Goal: Browse casually: Explore the website without a specific task or goal

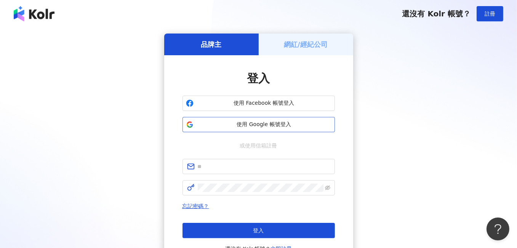
click at [243, 129] on button "使用 Google 帳號登入" at bounding box center [259, 124] width 152 height 15
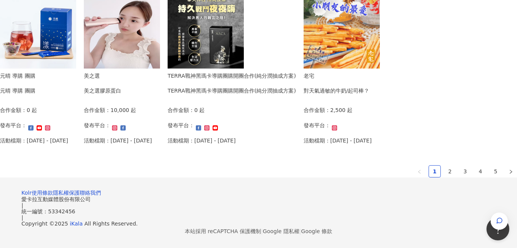
scroll to position [533, 0]
click at [444, 166] on link "2" at bounding box center [449, 171] width 11 height 11
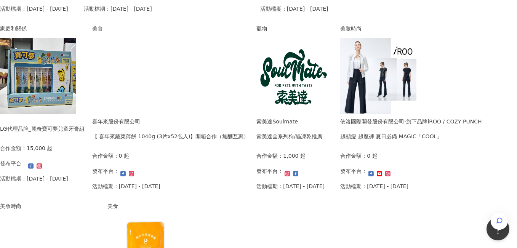
scroll to position [268, 0]
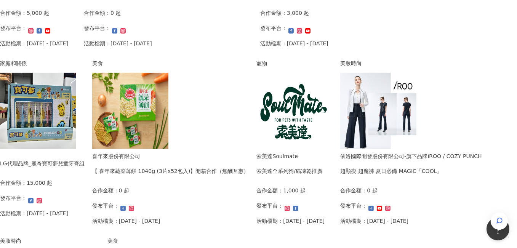
click at [76, 73] on img at bounding box center [38, 111] width 76 height 76
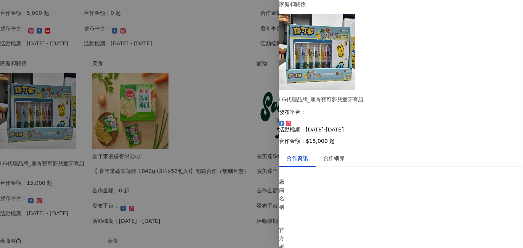
click at [349, 49] on img at bounding box center [317, 52] width 76 height 76
click at [24, 52] on div at bounding box center [261, 124] width 523 height 248
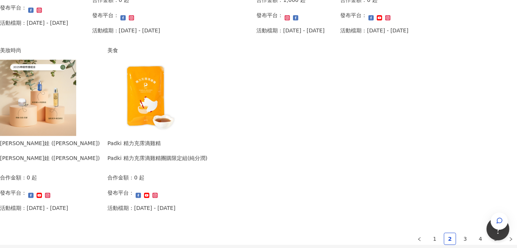
scroll to position [569, 0]
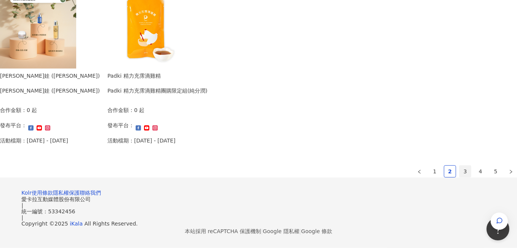
click at [460, 166] on link "3" at bounding box center [465, 171] width 11 height 11
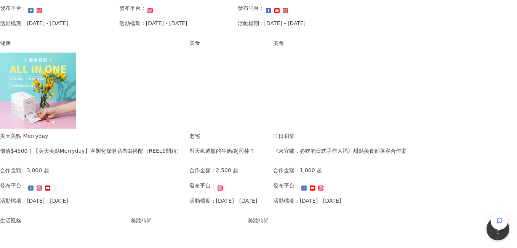
scroll to position [455, 0]
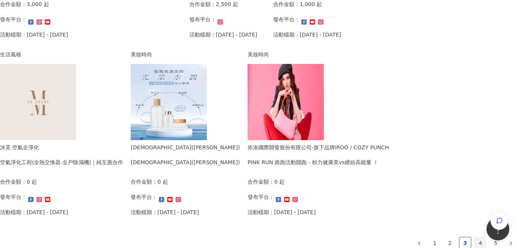
click at [475, 240] on link "4" at bounding box center [480, 242] width 11 height 11
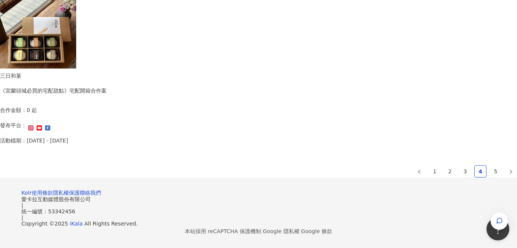
scroll to position [569, 0]
click at [490, 166] on link "5" at bounding box center [495, 171] width 11 height 11
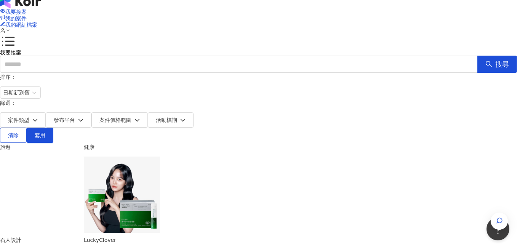
scroll to position [0, 0]
